Goal: Navigation & Orientation: Find specific page/section

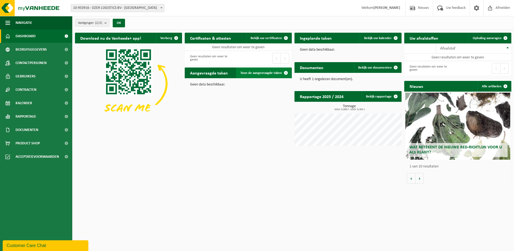
click at [264, 72] on span "Toon de aangevraagde taken" at bounding box center [262, 72] width 42 height 3
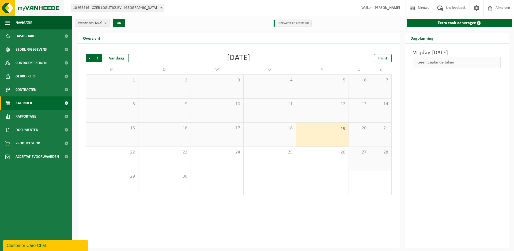
click at [21, 10] on img at bounding box center [32, 8] width 64 height 16
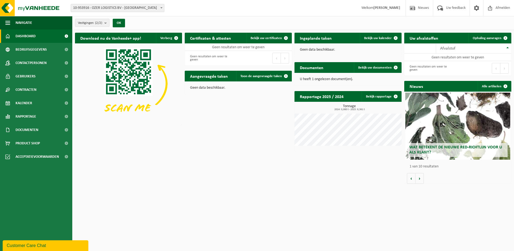
click at [41, 36] on link "Dashboard" at bounding box center [36, 35] width 72 height 13
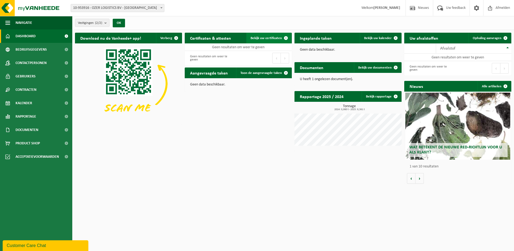
click at [269, 37] on span "Bekijk uw certificaten" at bounding box center [266, 37] width 31 height 3
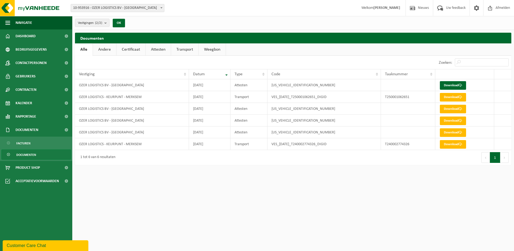
click at [108, 46] on link "Andere" at bounding box center [104, 49] width 23 height 12
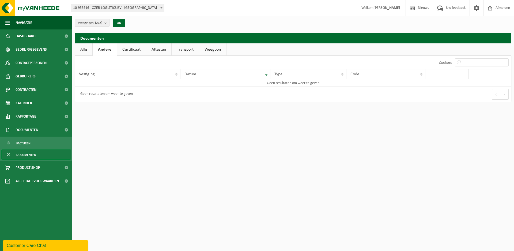
click at [127, 50] on link "Certificaat" at bounding box center [131, 49] width 29 height 12
click at [165, 48] on link "Attesten" at bounding box center [158, 49] width 25 height 12
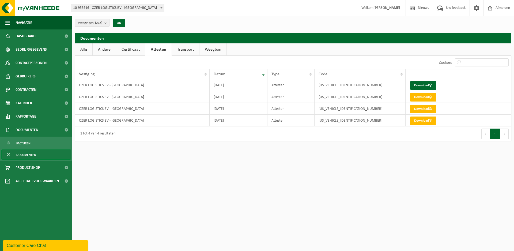
click at [175, 48] on link "Transport" at bounding box center [185, 49] width 27 height 12
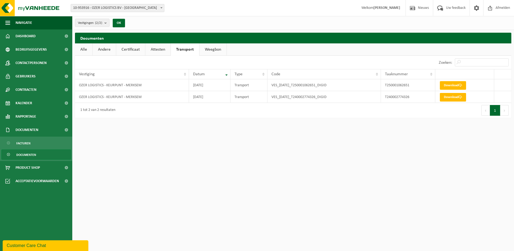
click at [220, 49] on link "Weegbon" at bounding box center [213, 49] width 27 height 12
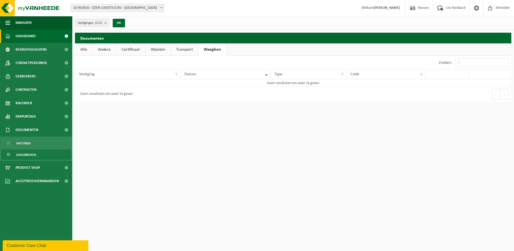
click at [31, 37] on span "Dashboard" at bounding box center [26, 35] width 20 height 13
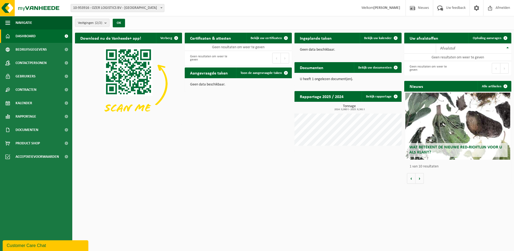
click at [31, 37] on span "Dashboard" at bounding box center [26, 35] width 20 height 13
click at [311, 199] on html "Vestiging: 10-953916 - OZER LOGISTICS BV - ROTTERDAM 10-953917 - OZER LOGISTICS…" at bounding box center [257, 125] width 514 height 251
click at [453, 48] on span "Afvalstof" at bounding box center [447, 48] width 15 height 4
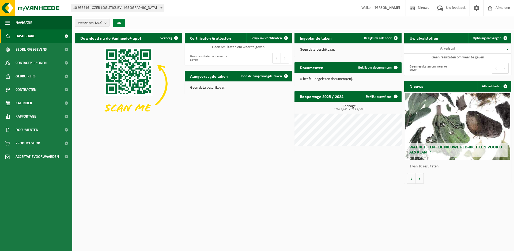
click at [121, 21] on button "OK" at bounding box center [119, 23] width 12 height 9
click at [119, 22] on button "OK" at bounding box center [119, 23] width 12 height 9
click at [39, 39] on link "Dashboard" at bounding box center [36, 35] width 72 height 13
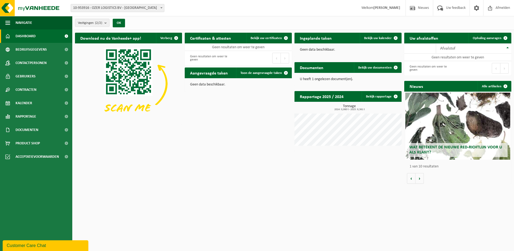
click at [475, 147] on span "Wat betekent de nieuwe RED-richtlijn voor u als klant?" at bounding box center [456, 149] width 93 height 9
click at [444, 9] on span at bounding box center [440, 8] width 9 height 16
